Goal: Information Seeking & Learning: Learn about a topic

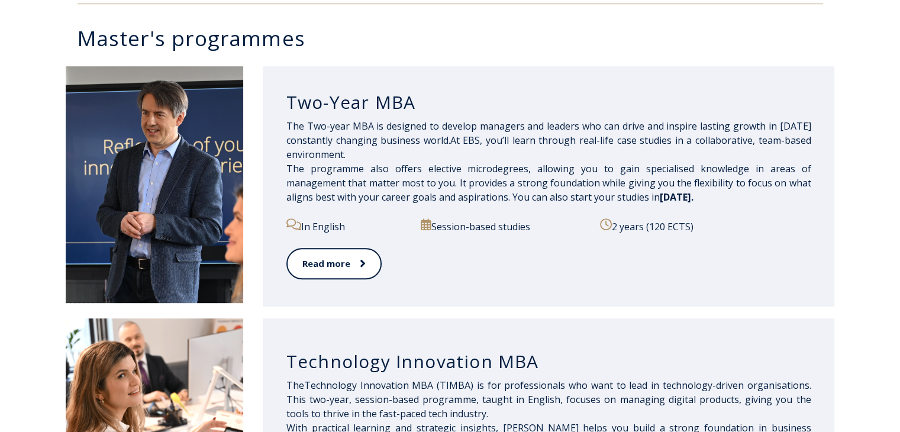
scroll to position [592, 0]
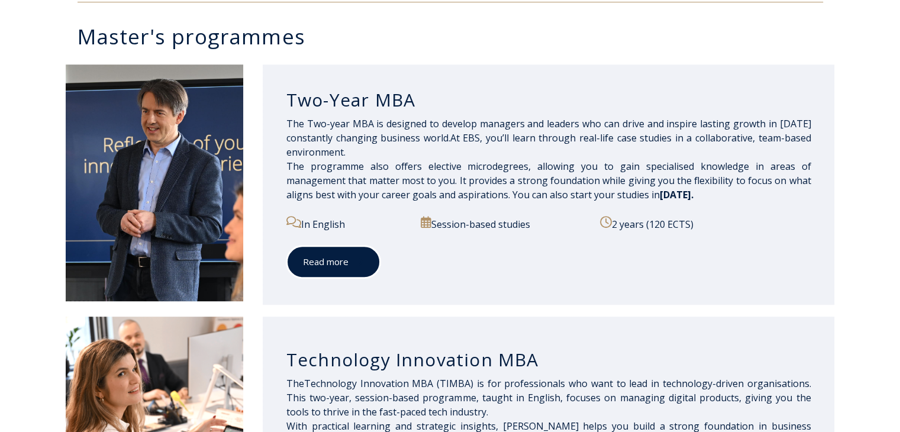
click at [363, 268] on link "Read more" at bounding box center [333, 262] width 94 height 33
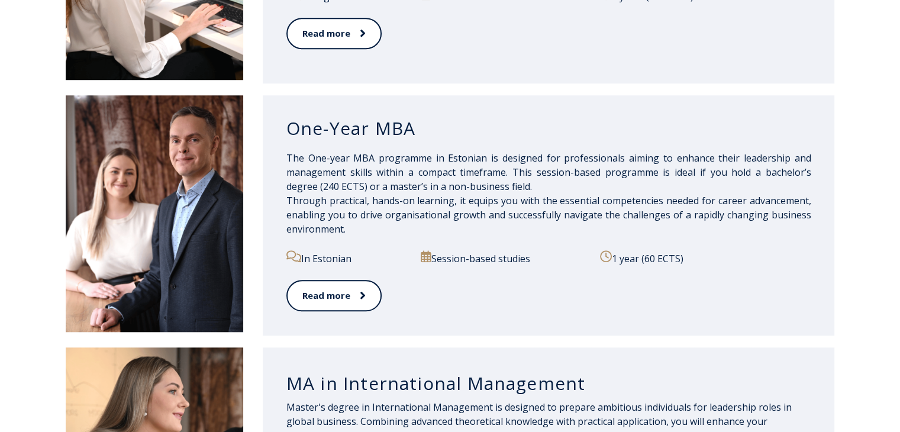
scroll to position [1302, 0]
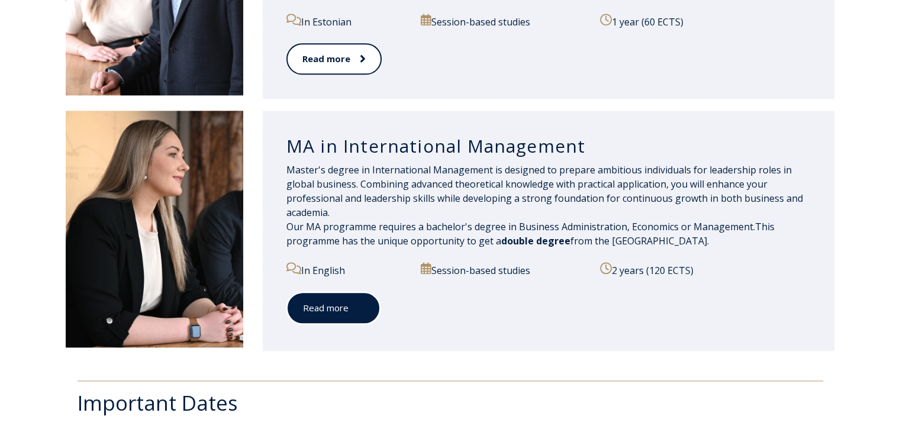
click at [339, 311] on link "Read more" at bounding box center [333, 308] width 94 height 33
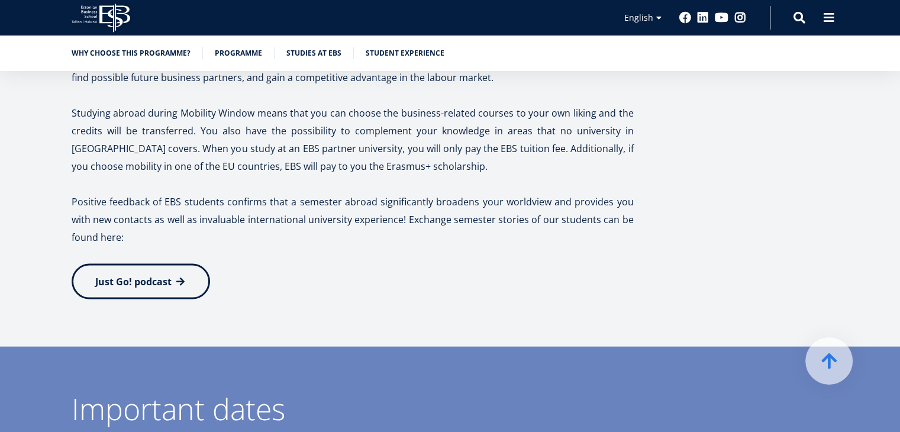
scroll to position [2499, 0]
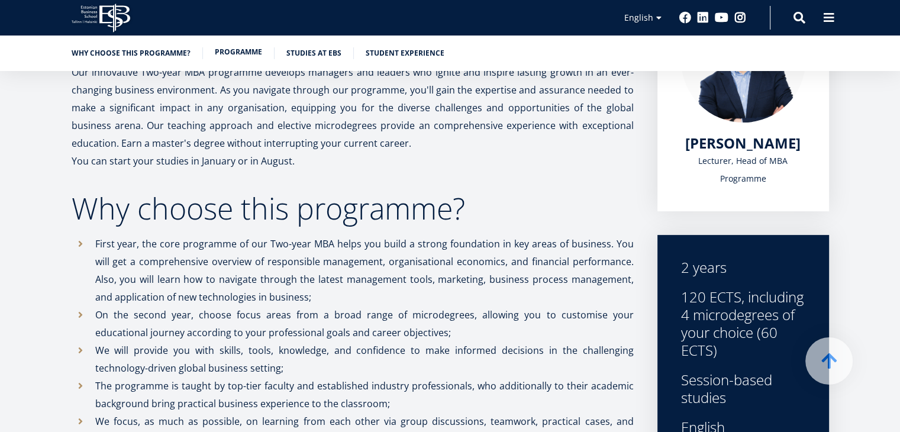
click at [243, 53] on link "Programme" at bounding box center [238, 52] width 47 height 12
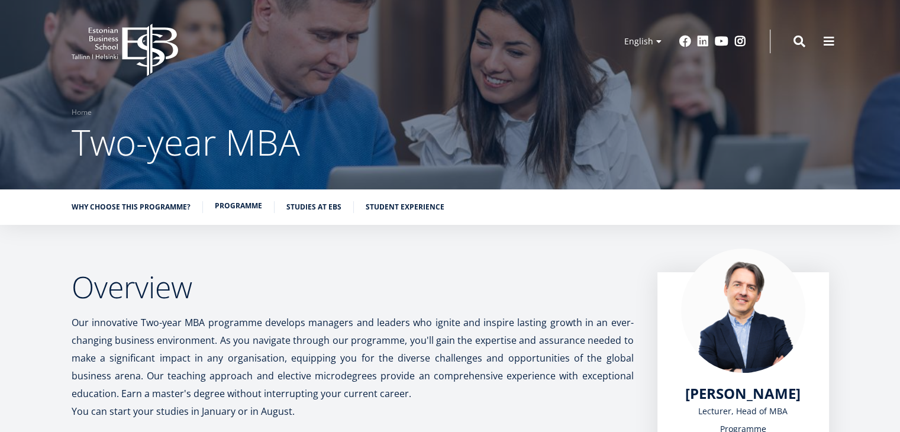
click at [241, 211] on link "Programme" at bounding box center [238, 206] width 47 height 12
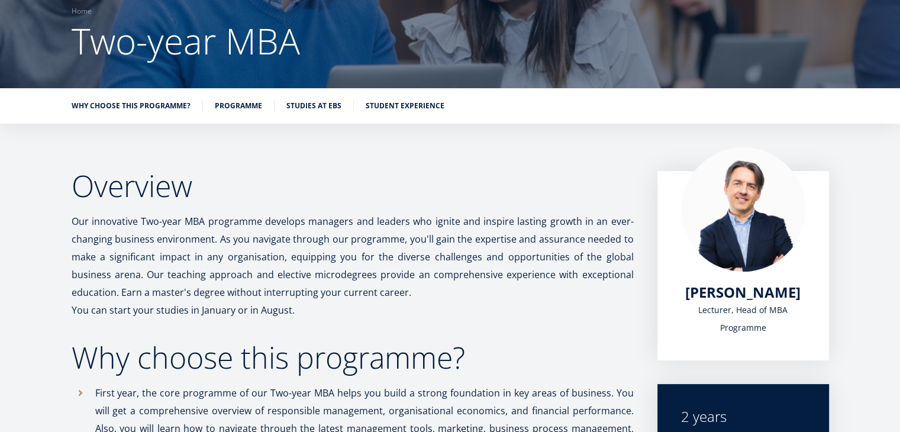
scroll to position [7, 0]
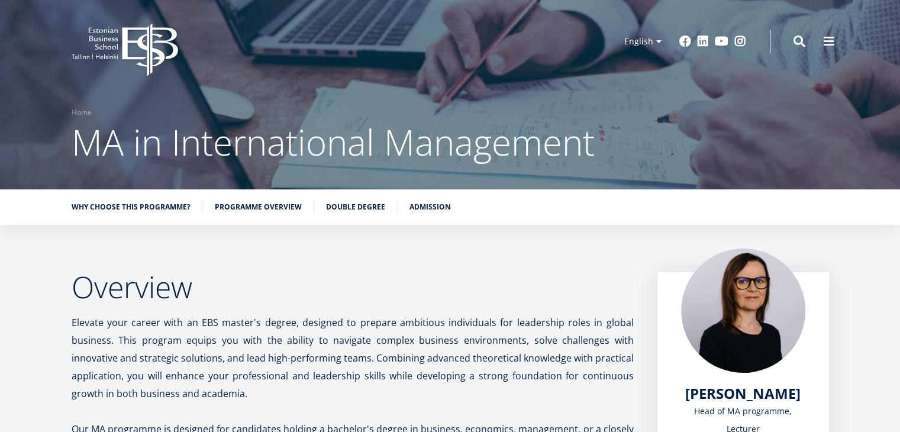
click at [428, 212] on li "Admission" at bounding box center [430, 207] width 41 height 12
click at [430, 204] on link "Admission" at bounding box center [430, 206] width 41 height 12
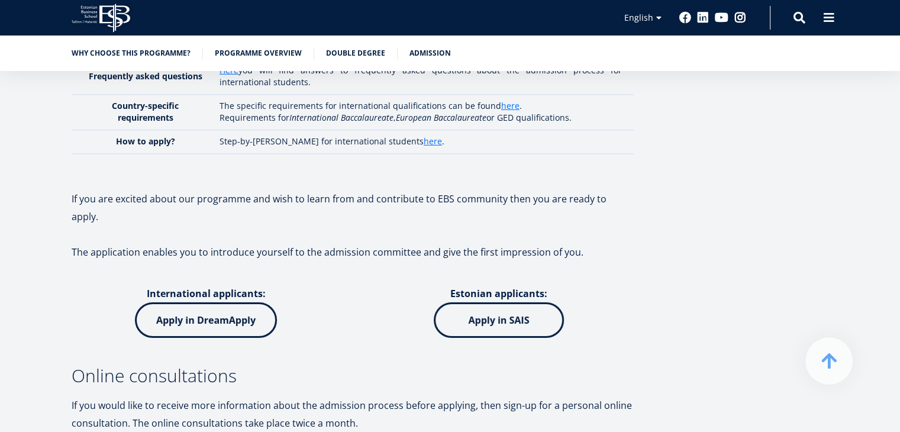
scroll to position [3757, 0]
